Goal: Task Accomplishment & Management: Manage account settings

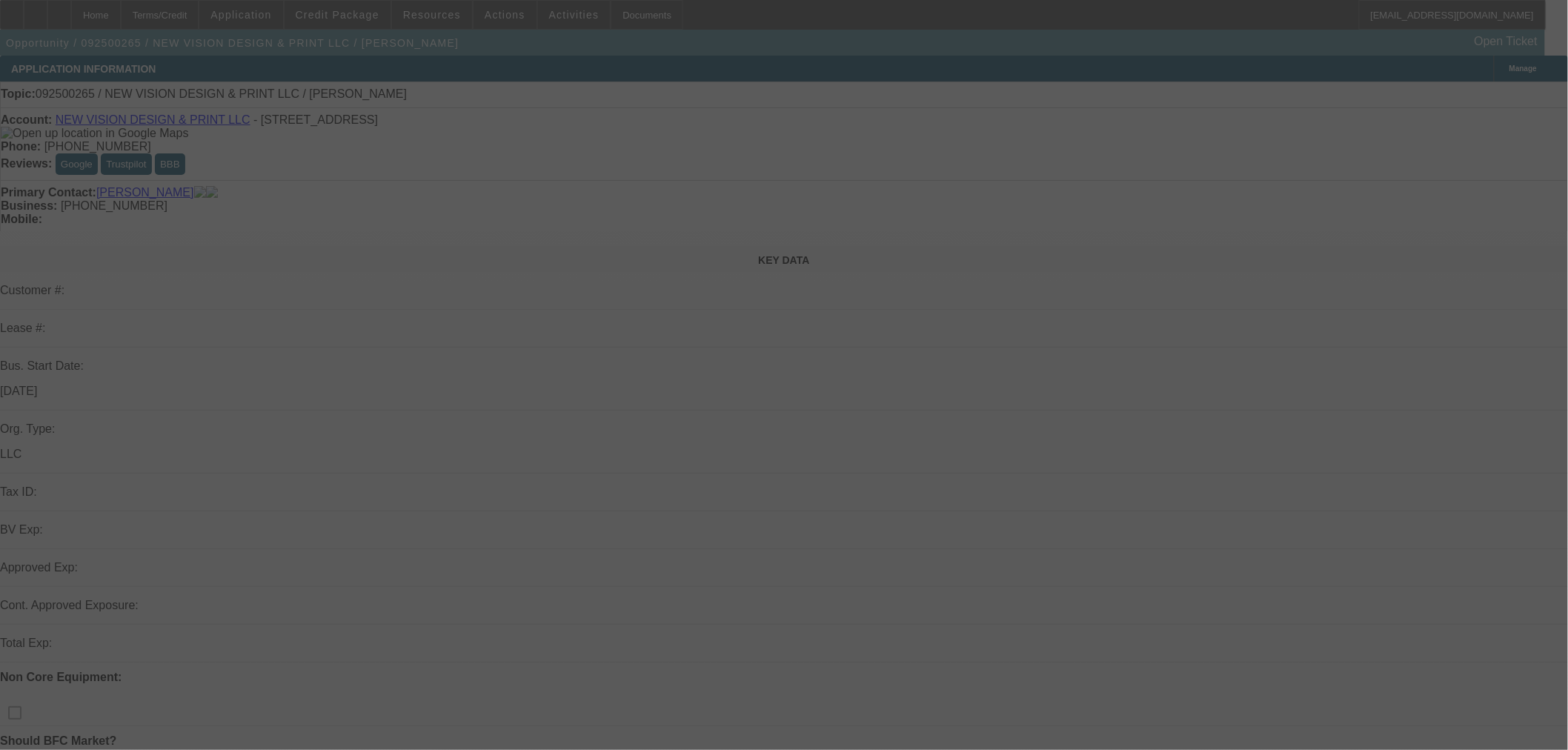
select select "0"
select select "2"
select select "0.1"
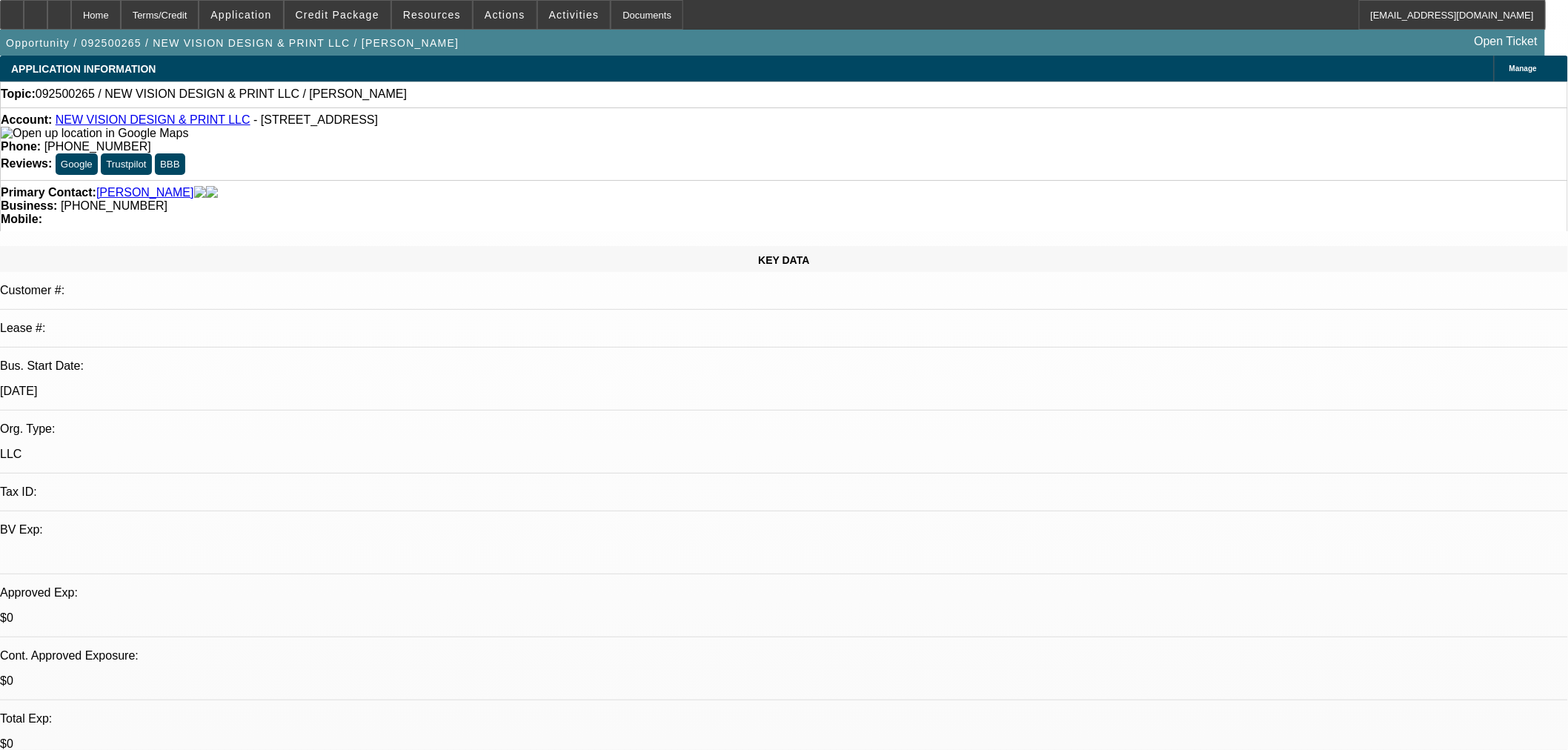
select select "1"
select select "2"
select select "4"
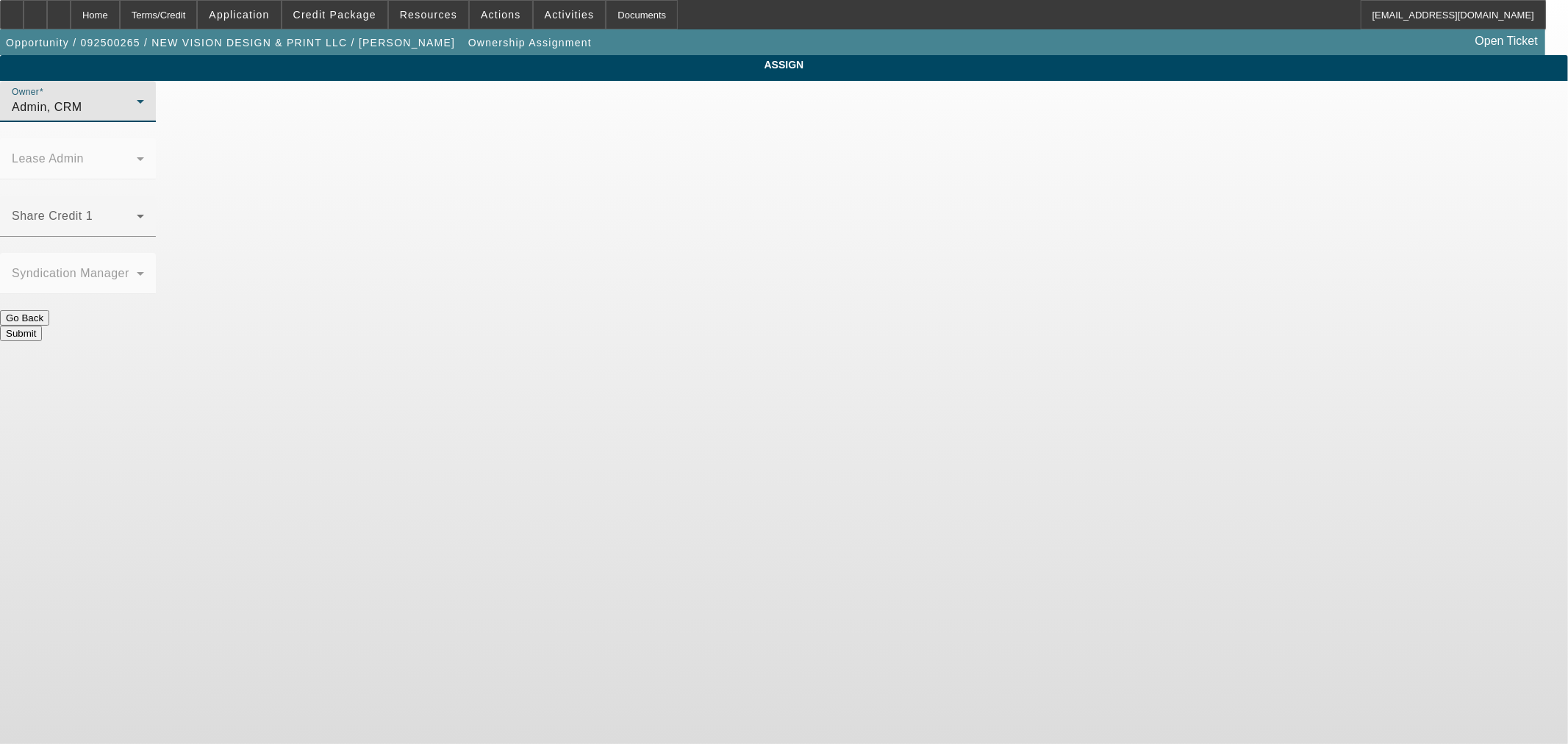
click at [137, 116] on div "Admin, CRM" at bounding box center [75, 107] width 125 height 18
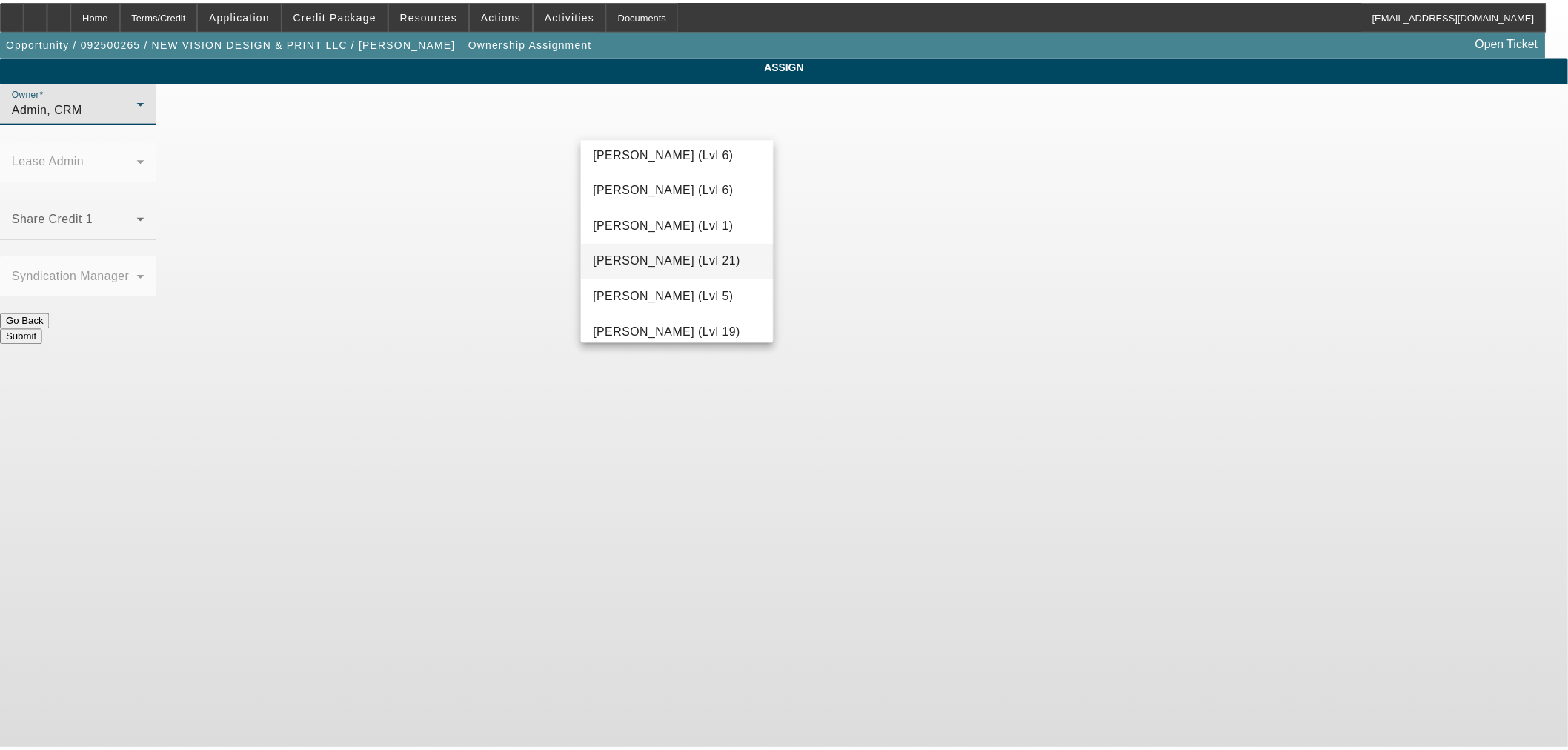
scroll to position [1251, 0]
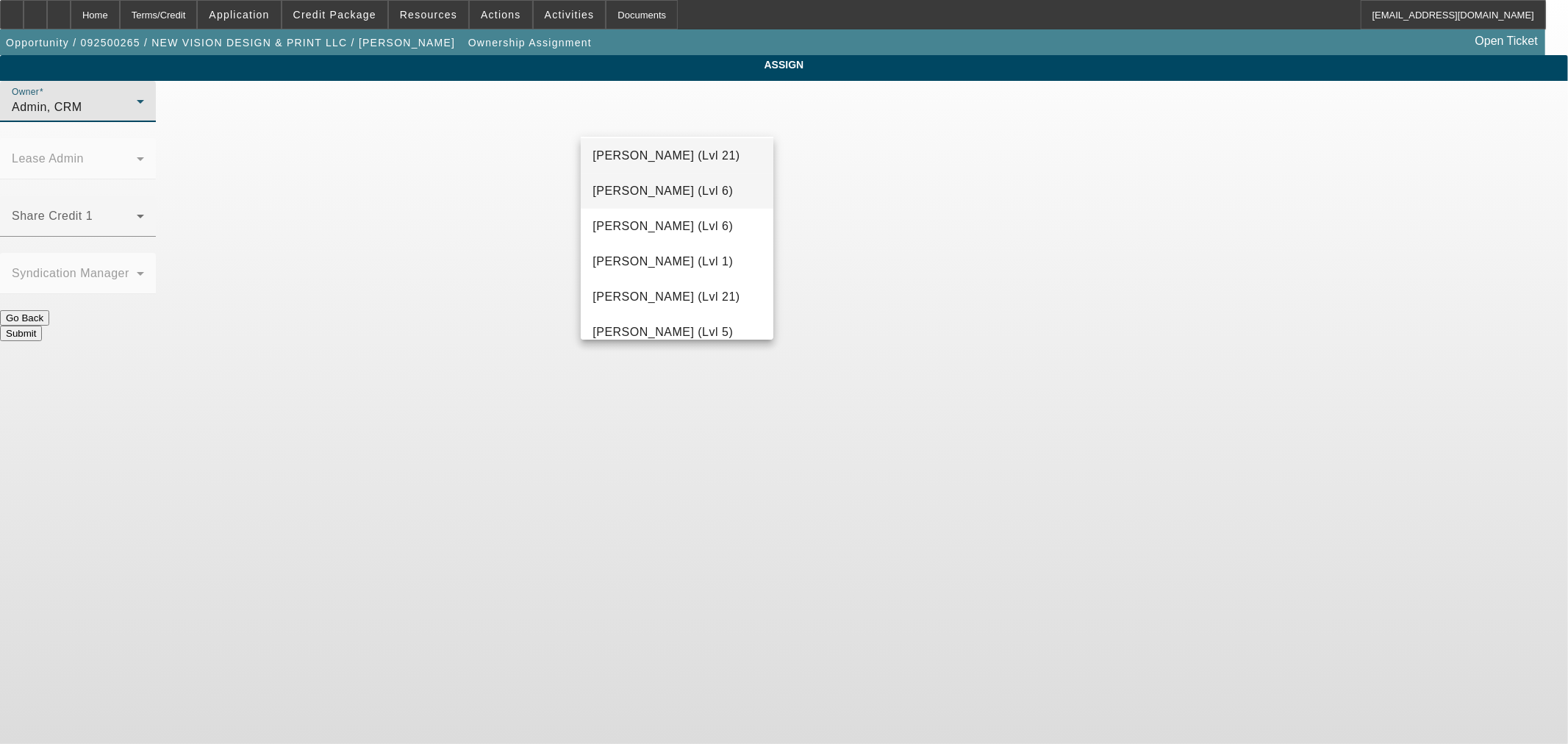
click at [690, 181] on mat-option "Mansfield, Jeff (Lvl 6)" at bounding box center [676, 191] width 192 height 36
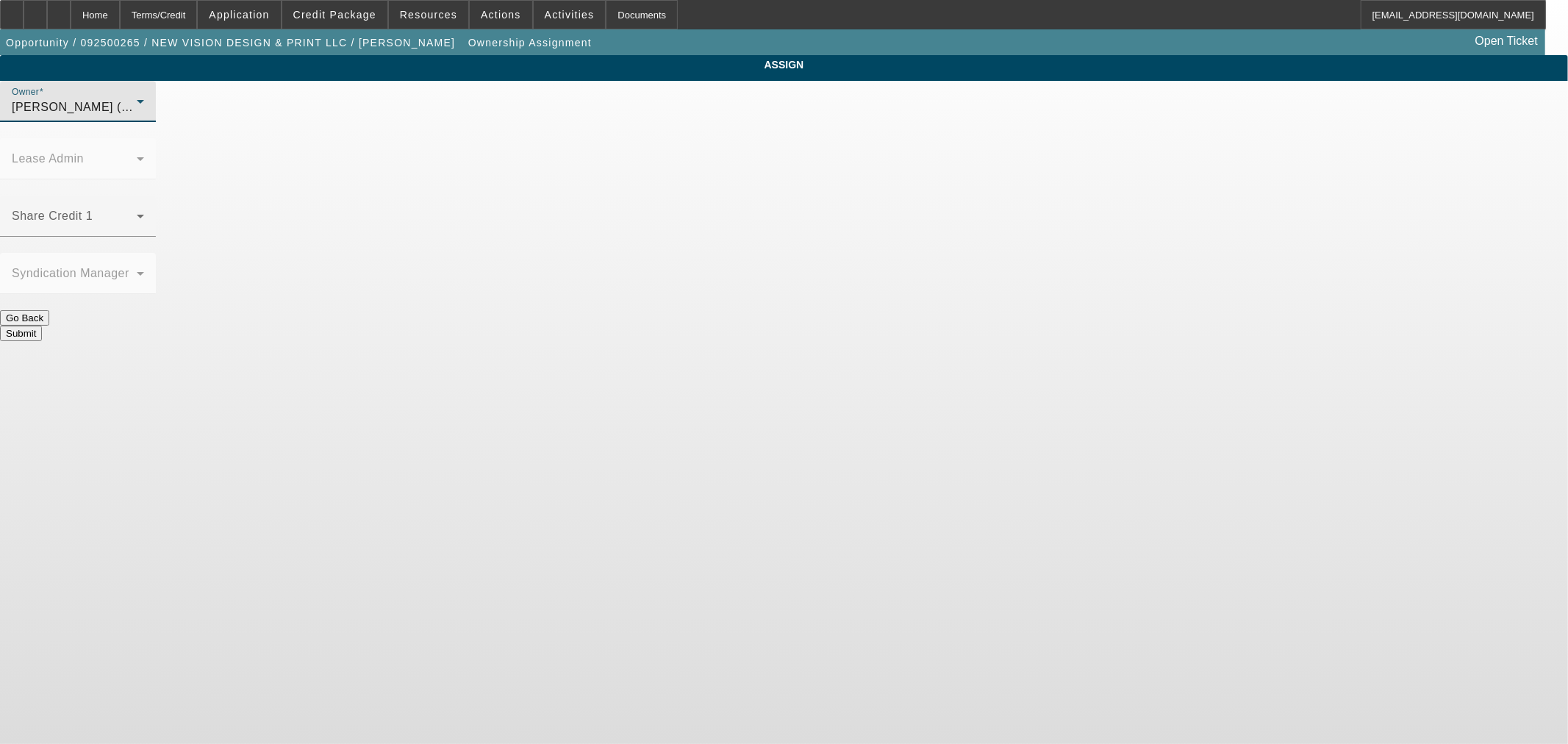
click at [42, 326] on button "Submit" at bounding box center [21, 333] width 42 height 16
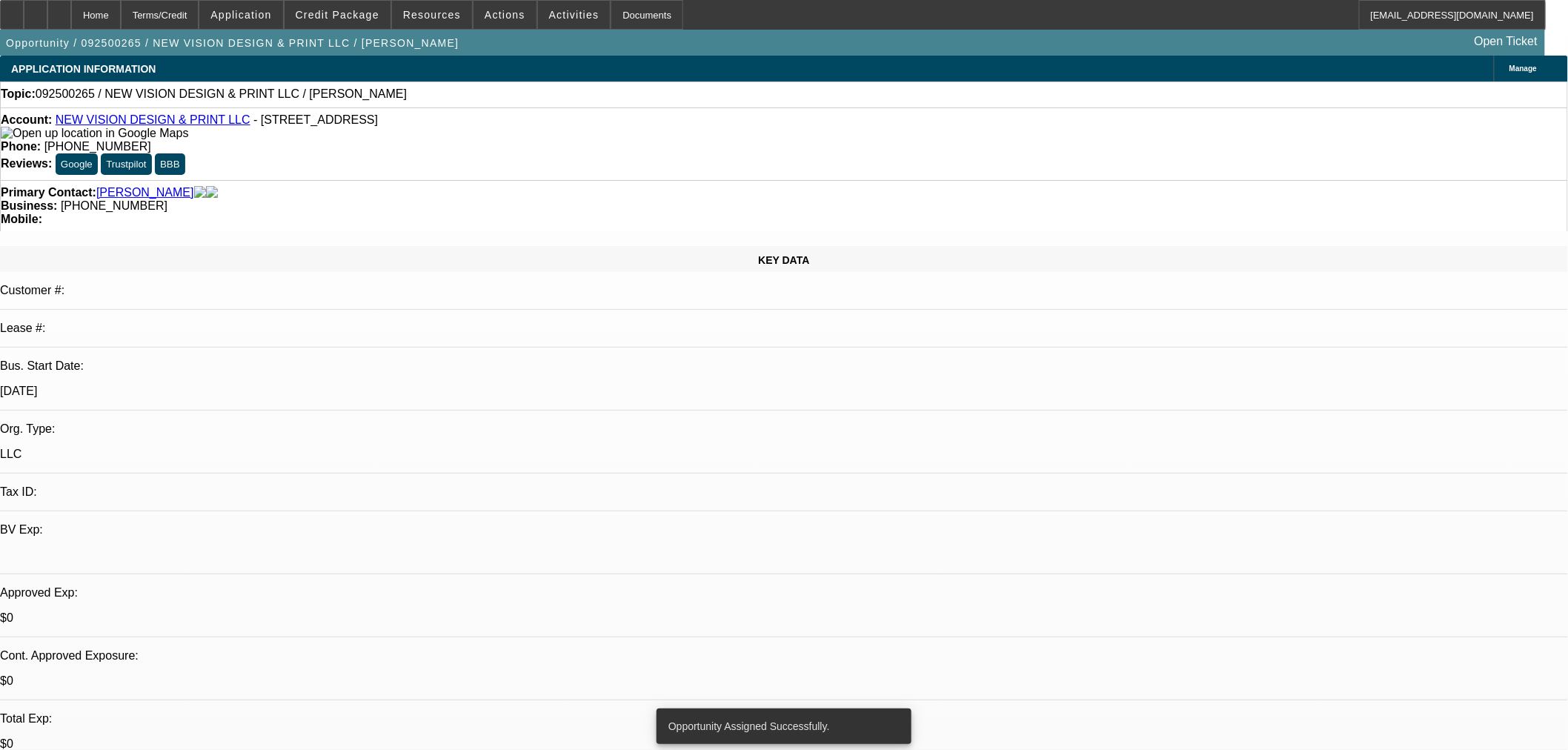
select select "0"
select select "2"
select select "0.1"
select select "4"
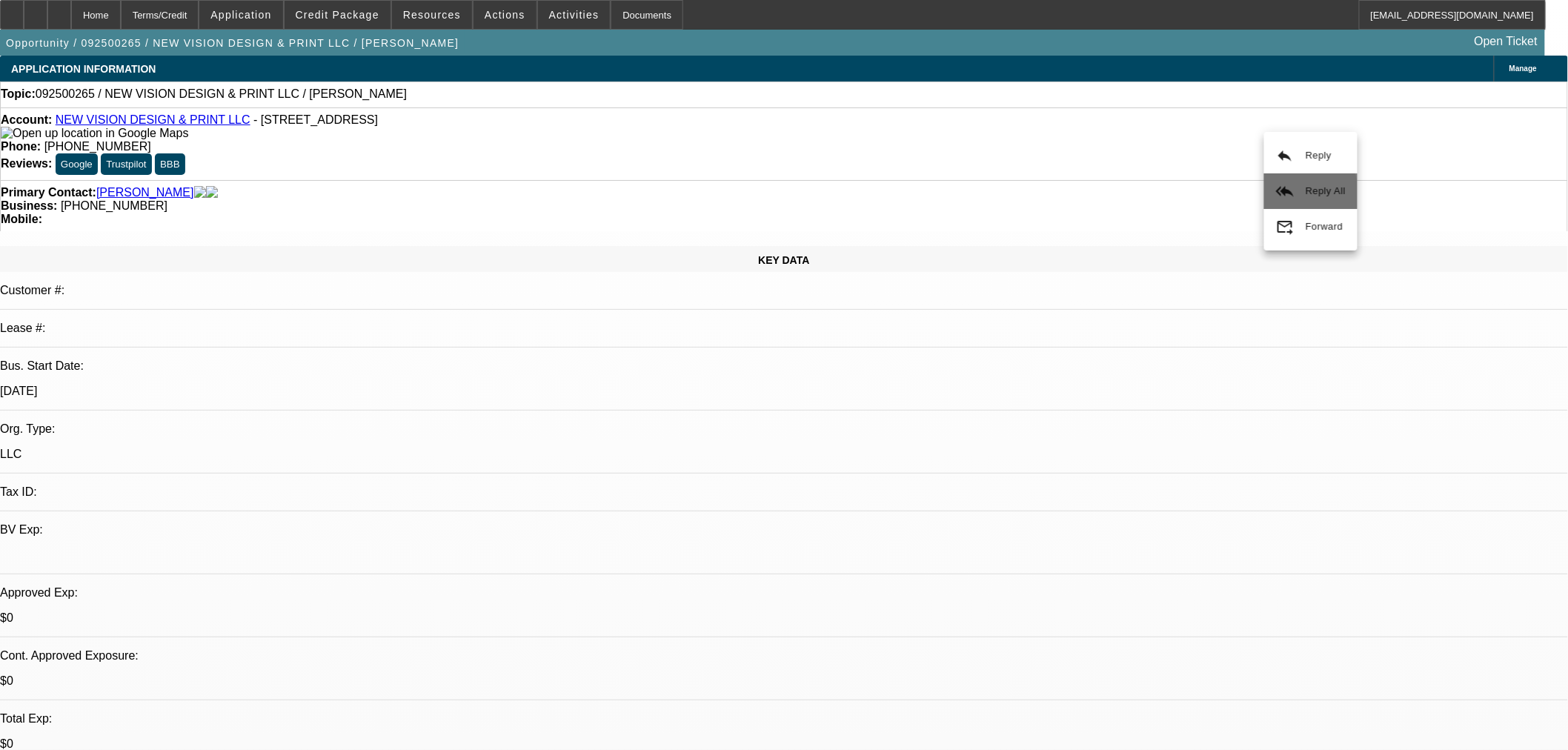
click at [1292, 202] on button "reply_all Reply All" at bounding box center [1311, 192] width 93 height 36
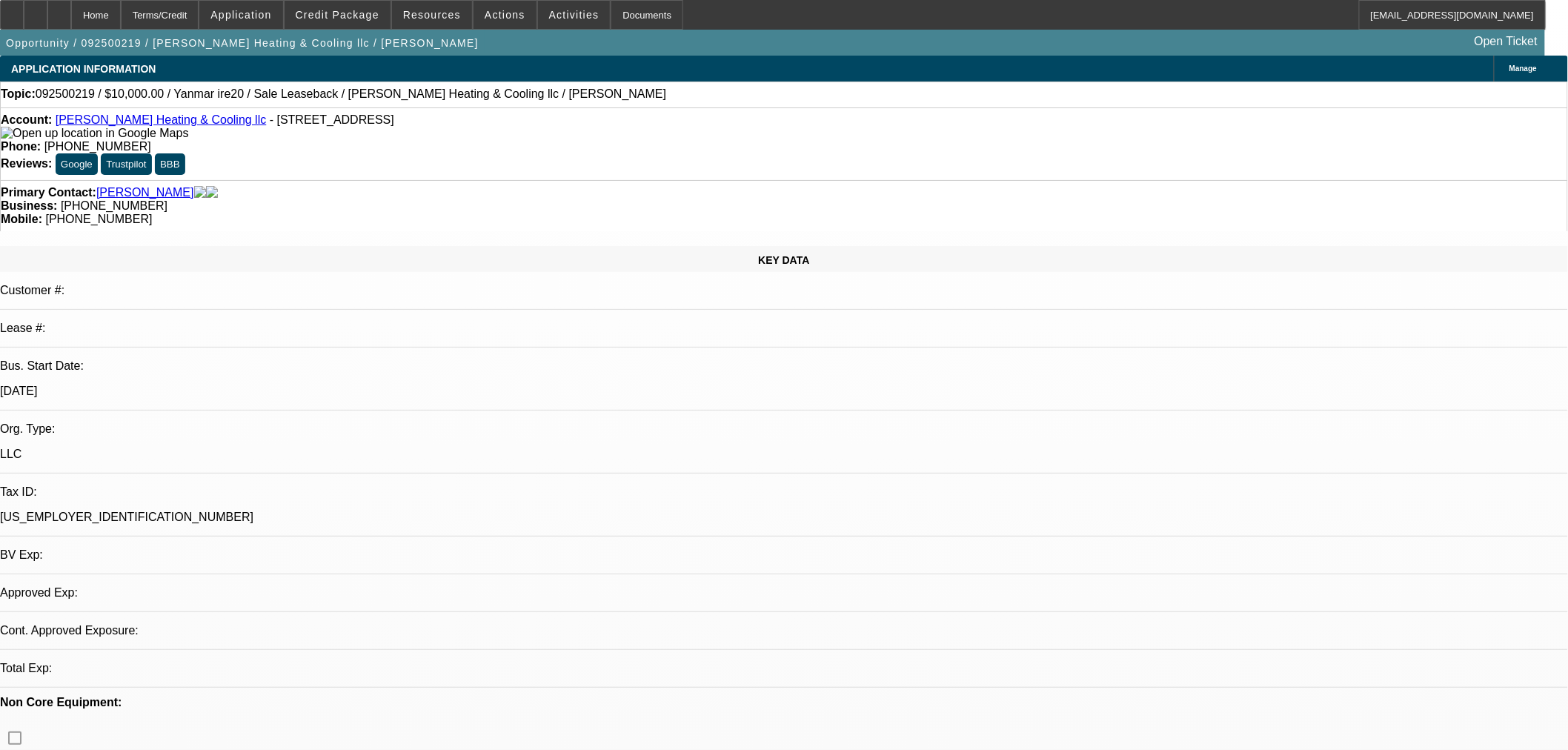
select select "0"
select select "2"
select select "0"
select select "6"
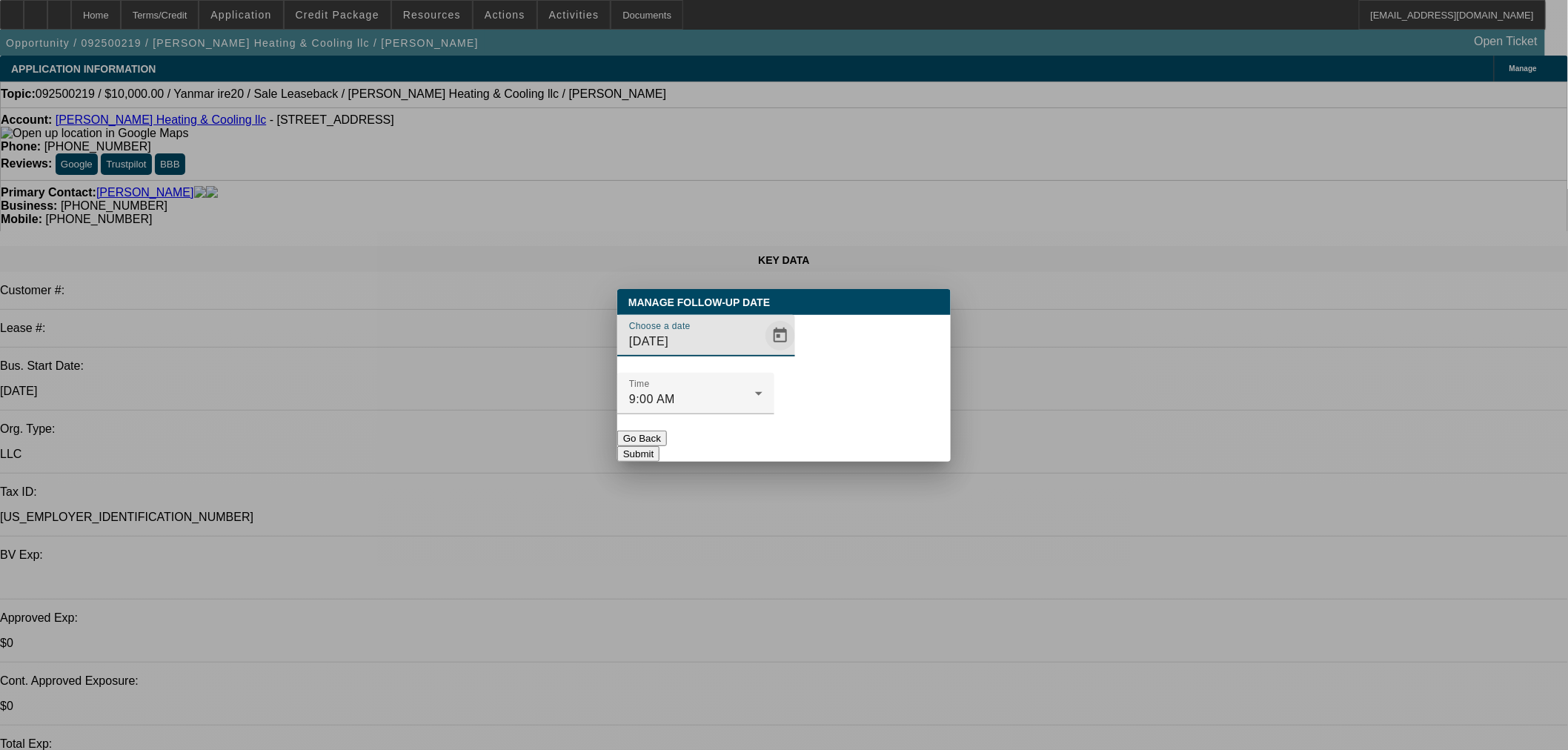
click at [763, 354] on span "Open calendar" at bounding box center [781, 336] width 36 height 36
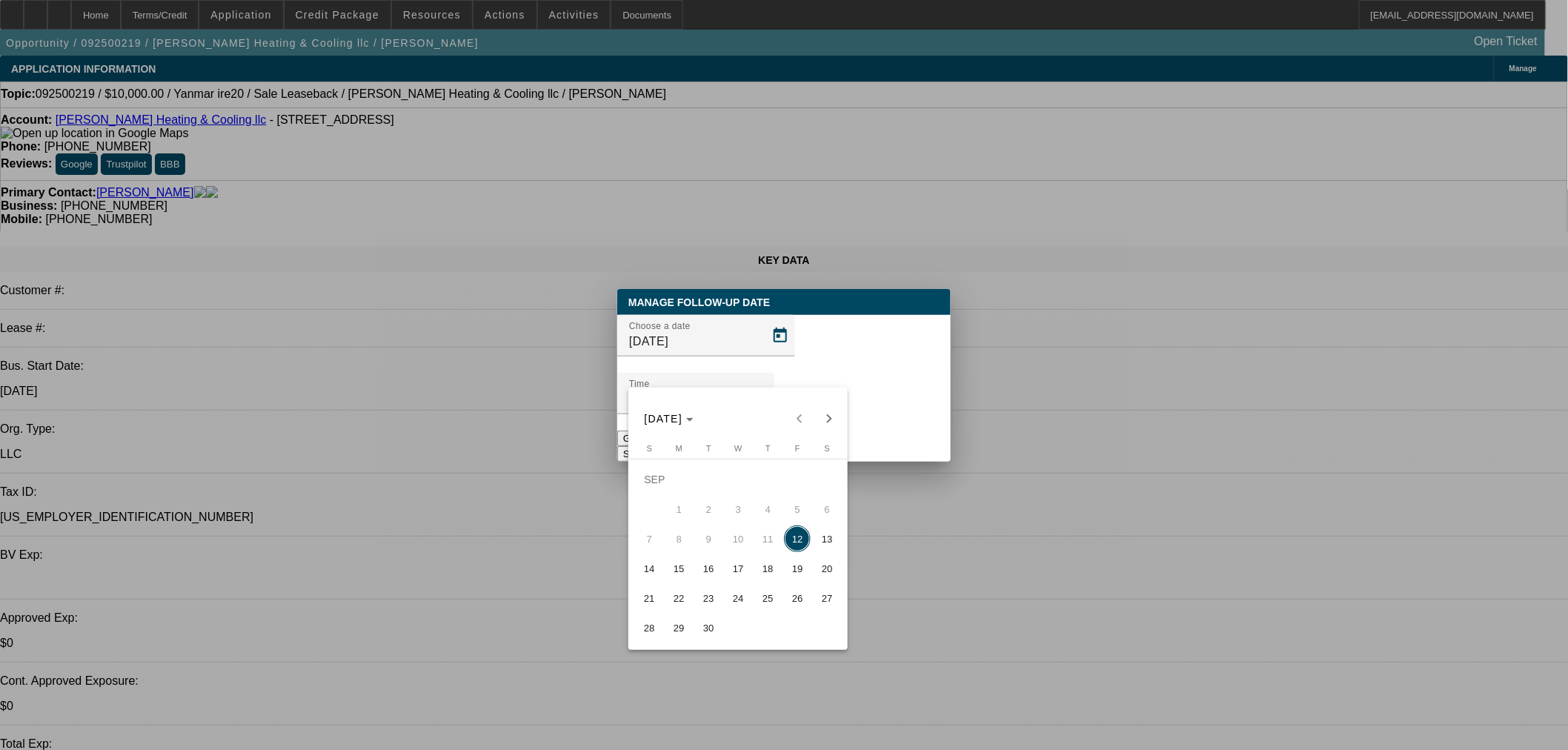
click at [682, 560] on span "15" at bounding box center [679, 569] width 26 height 26
type input "[DATE]"
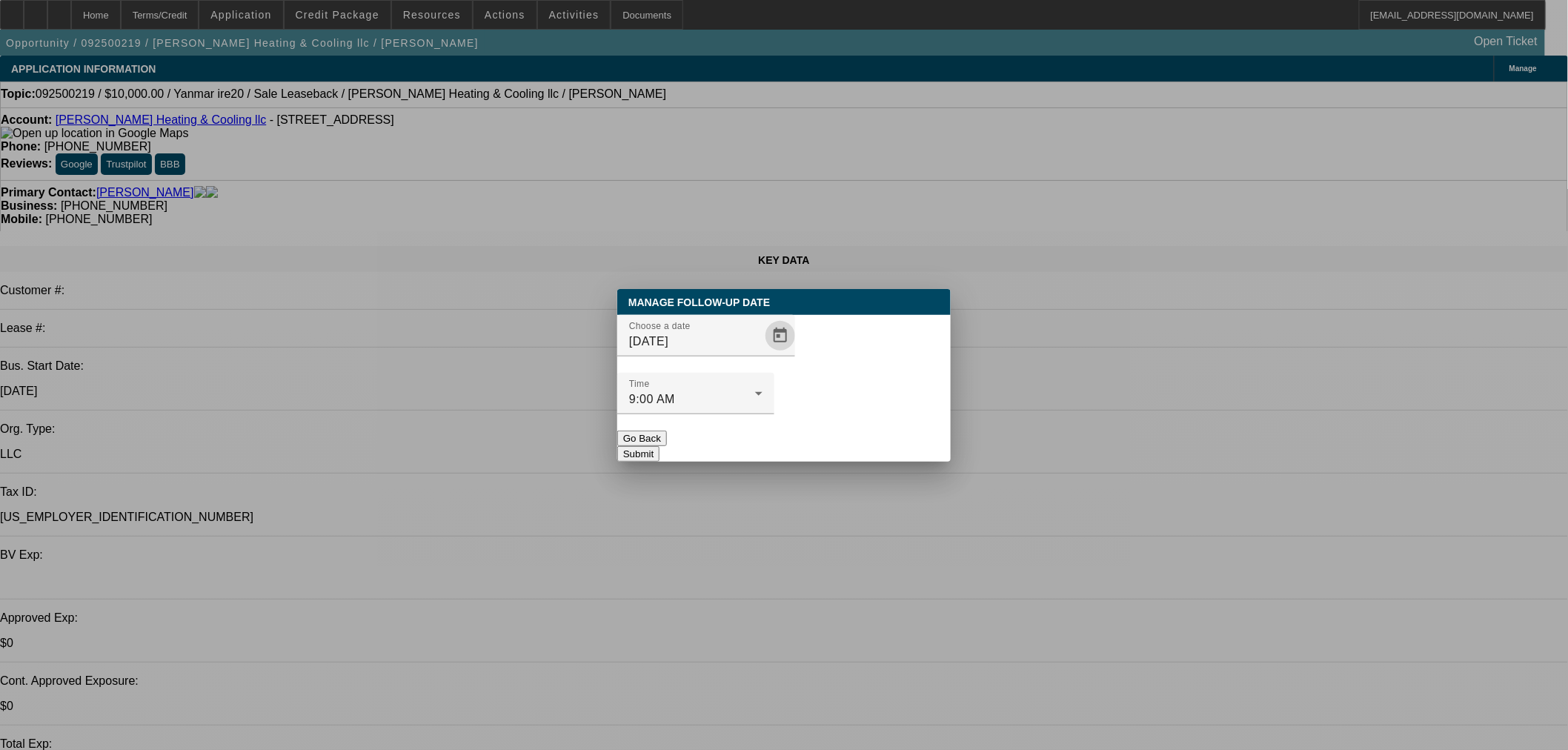
click at [659, 446] on button "Submit" at bounding box center [638, 454] width 42 height 16
